Goal: Transaction & Acquisition: Purchase product/service

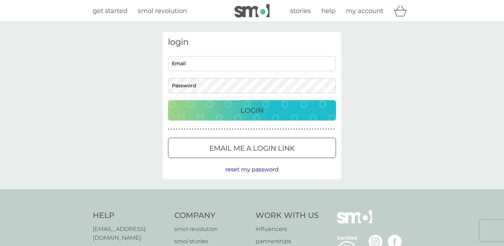
type input "[EMAIL_ADDRESS][DOMAIN_NAME]"
click at [255, 110] on p "Login" at bounding box center [251, 110] width 23 height 11
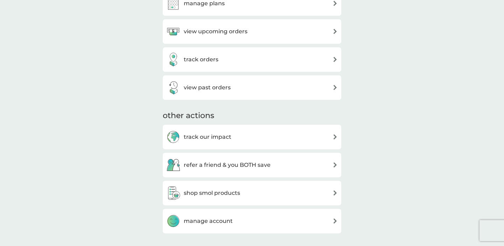
scroll to position [249, 0]
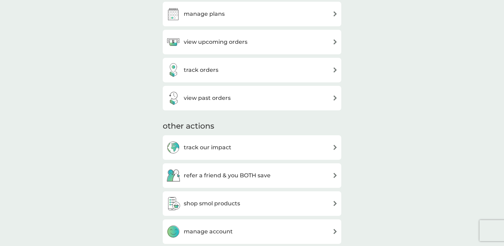
click at [237, 41] on h3 "view upcoming orders" at bounding box center [216, 41] width 64 height 9
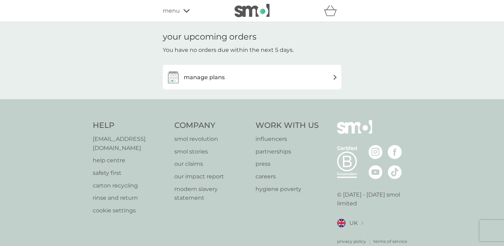
click at [240, 81] on div "manage plans" at bounding box center [251, 77] width 171 height 14
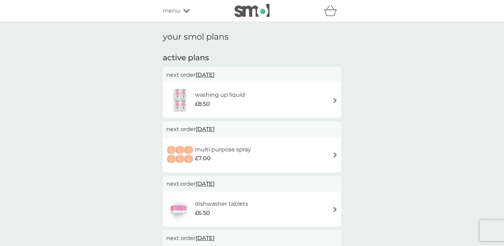
click at [250, 93] on div "washing up liquid £8.50" at bounding box center [223, 100] width 57 height 20
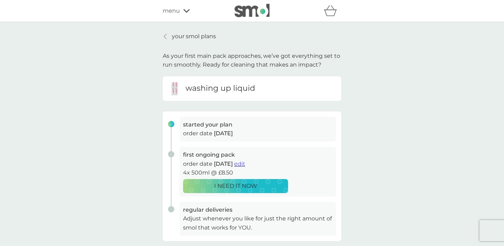
click at [245, 165] on span "edit" at bounding box center [239, 163] width 11 height 7
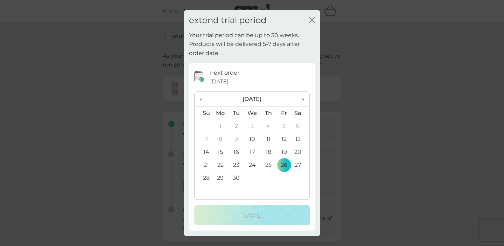
click at [207, 167] on td "21" at bounding box center [203, 164] width 18 height 13
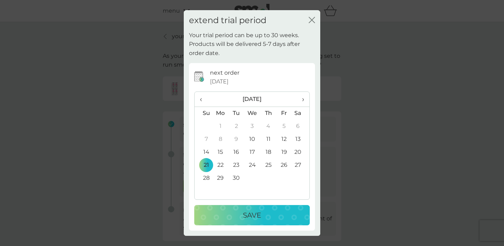
click at [311, 21] on icon "close" at bounding box center [310, 20] width 3 height 6
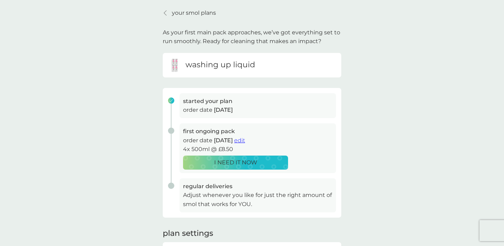
scroll to position [27, 0]
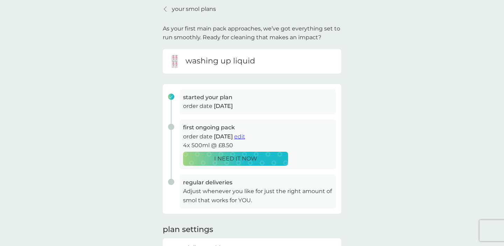
click at [247, 160] on p "I NEED IT NOW" at bounding box center [235, 158] width 43 height 9
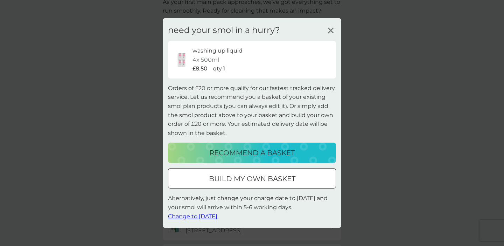
scroll to position [54, 0]
click at [275, 154] on p "recommend a basket" at bounding box center [251, 152] width 85 height 11
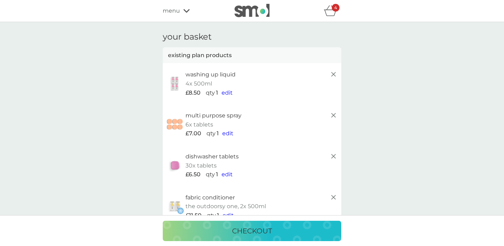
click at [331, 6] on icon "basket" at bounding box center [332, 8] width 3 height 4
click at [332, 14] on icon "basket" at bounding box center [330, 10] width 13 height 11
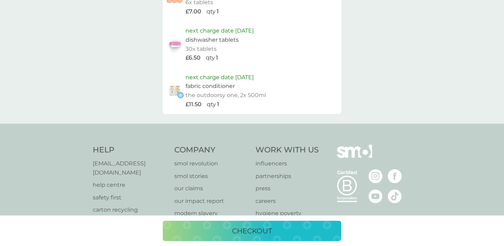
scroll to position [559, 0]
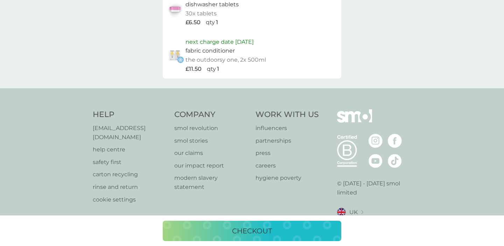
click at [275, 236] on button "checkout" at bounding box center [252, 230] width 178 height 20
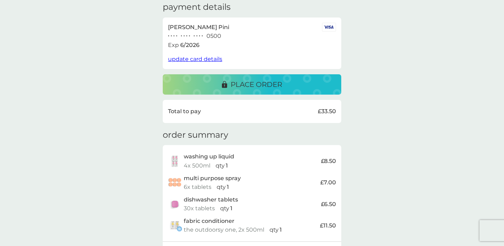
scroll to position [90, 0]
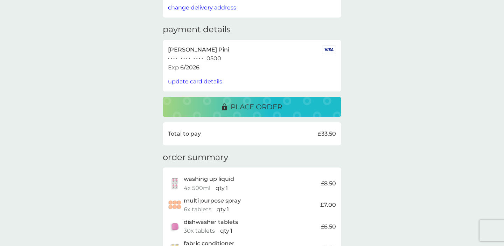
click at [269, 104] on p "place order" at bounding box center [255, 106] width 51 height 11
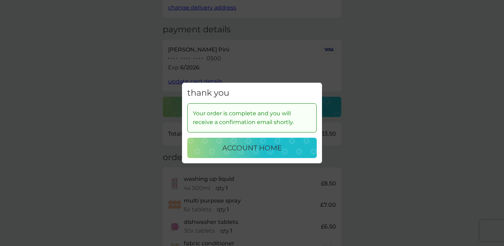
click at [273, 151] on p "account home" at bounding box center [251, 147] width 59 height 11
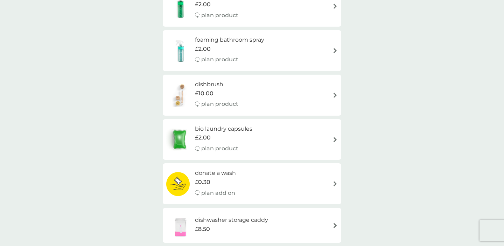
scroll to position [584, 0]
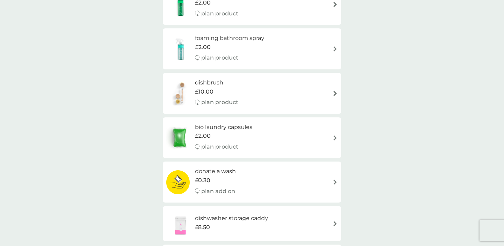
click at [232, 86] on h6 "dishbrush" at bounding box center [216, 82] width 43 height 9
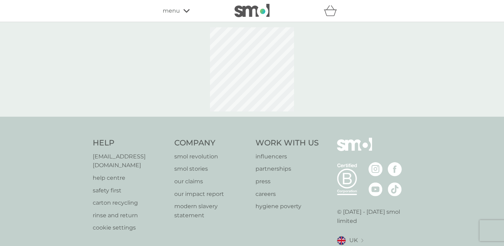
select select "245"
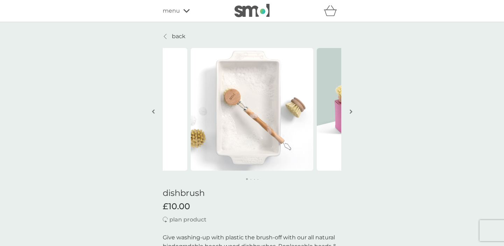
click at [351, 111] on img "button" at bounding box center [350, 111] width 3 height 5
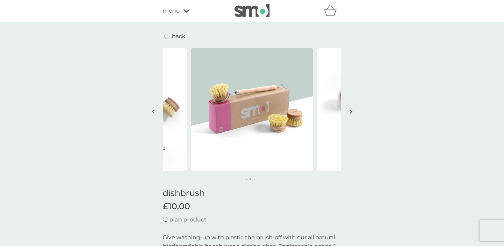
click at [351, 111] on img "button" at bounding box center [350, 111] width 3 height 5
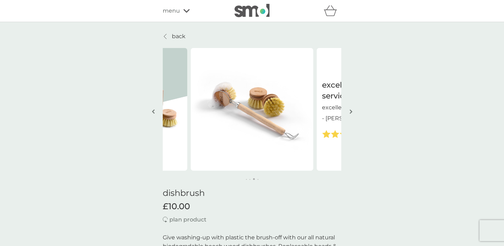
click at [351, 111] on img "button" at bounding box center [350, 111] width 3 height 5
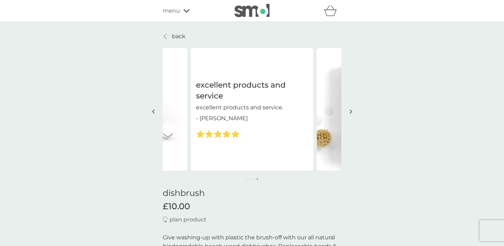
click at [351, 111] on img "button" at bounding box center [350, 111] width 3 height 5
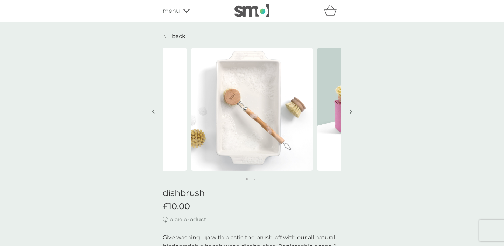
click at [351, 111] on img "button" at bounding box center [350, 111] width 3 height 5
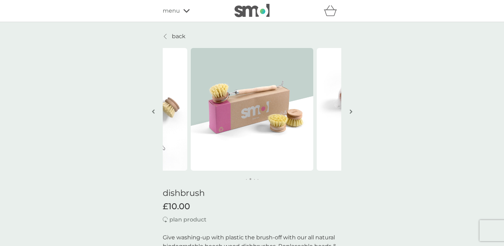
click at [351, 111] on img "button" at bounding box center [350, 111] width 3 height 5
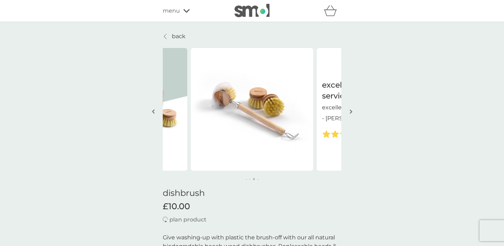
click at [351, 111] on img "button" at bounding box center [350, 111] width 3 height 5
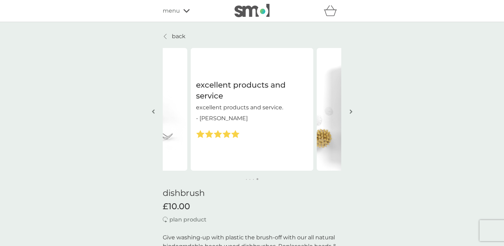
click at [351, 111] on img "button" at bounding box center [350, 111] width 3 height 5
